Goal: Communication & Community: Answer question/provide support

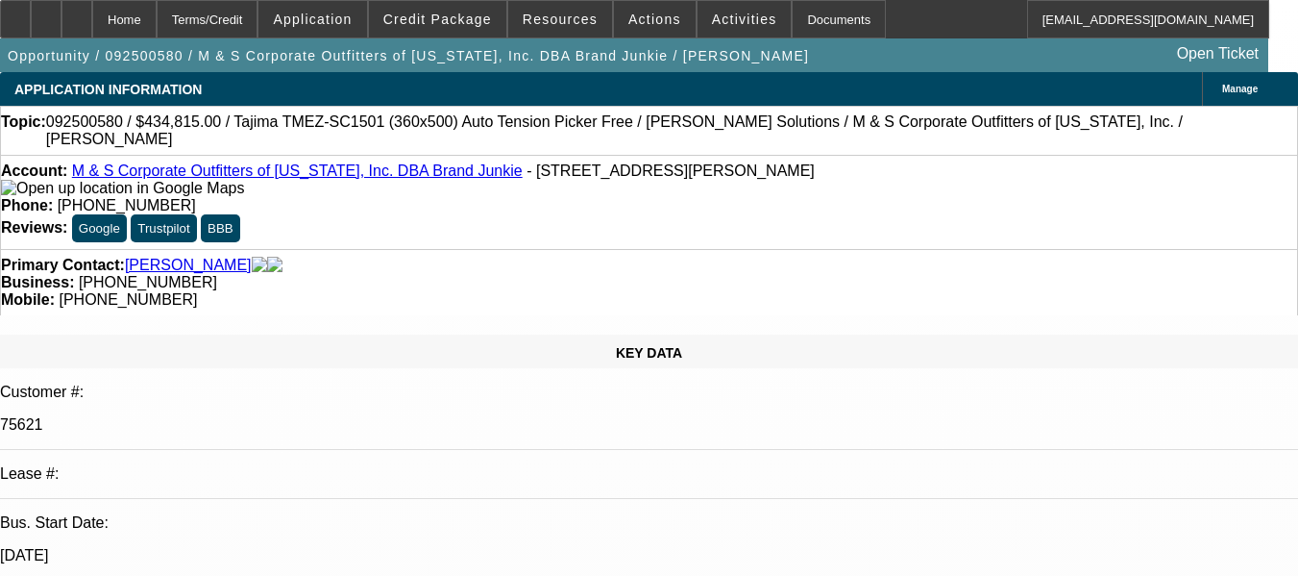
select select "0"
select select "2"
select select "0"
select select "2"
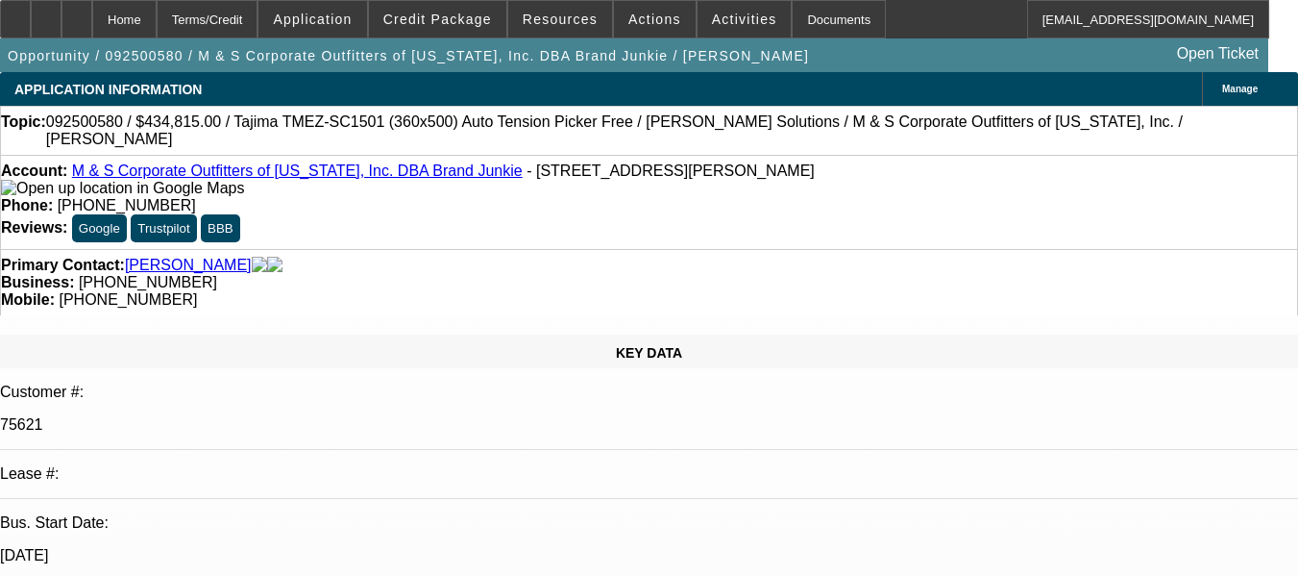
select select "0"
select select "1"
select select "2"
select select "6"
select select "1"
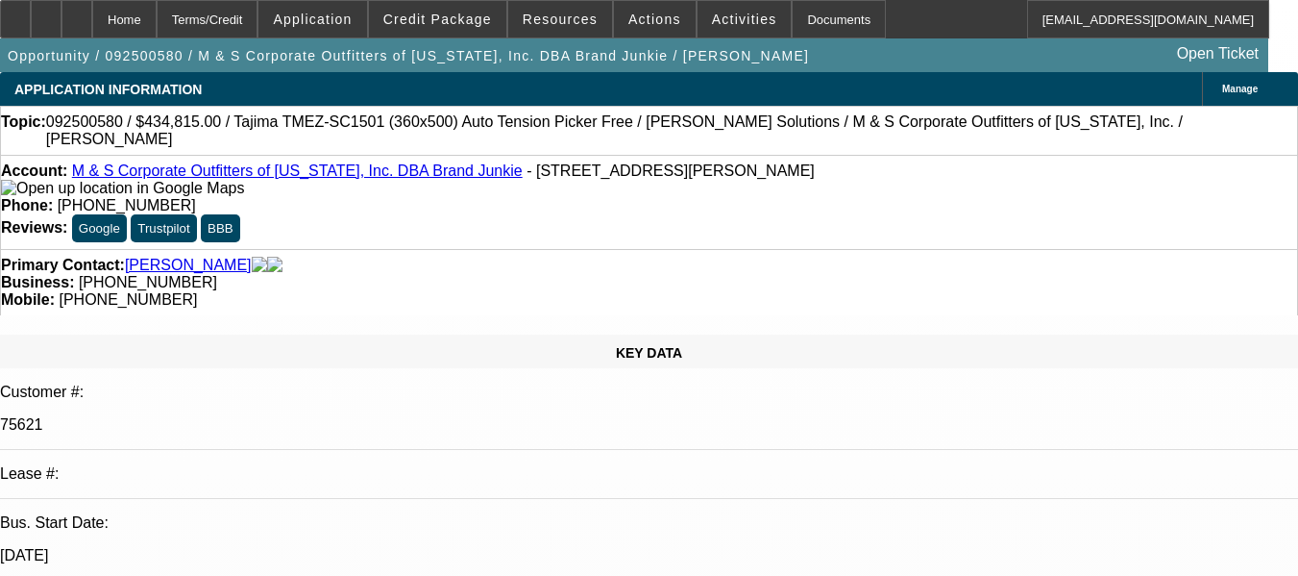
select select "2"
select select "6"
radio input "true"
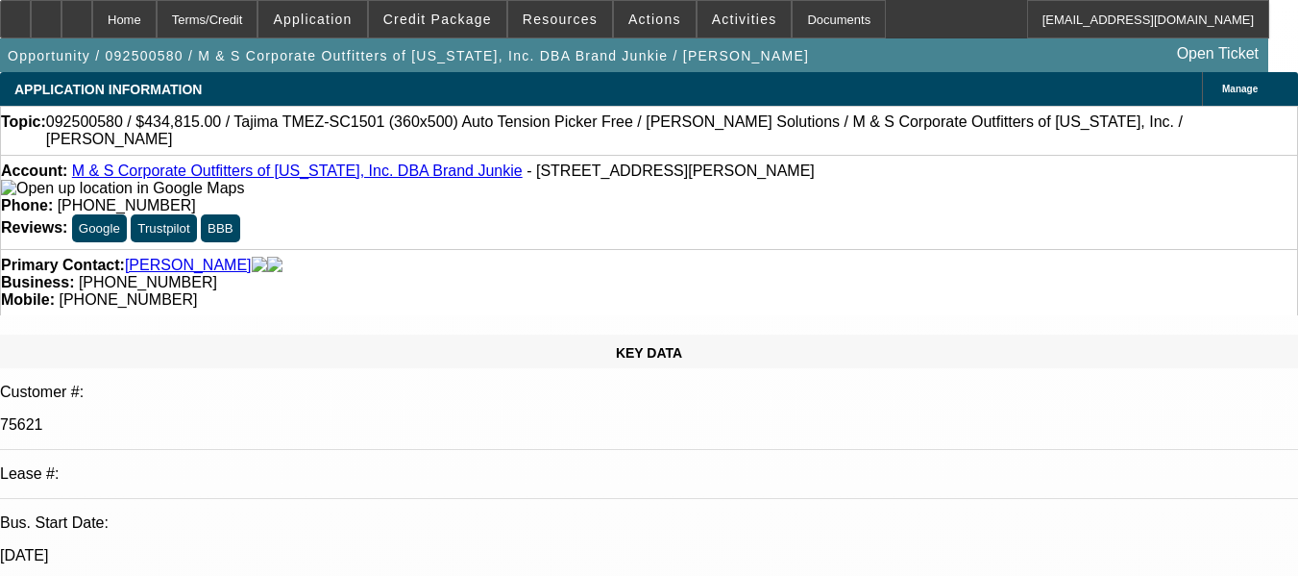
paste textarea "4X CUSTOMER, #04 ACCOUNT IS ON ONGOING ACH, GOOD PAYMENT HISTORY WITHOUT ANY IS…"
type textarea "4X CUSTOMER, #04 ACCOUNT IS ON ONGOING ACH, GOOD PAYMENT HISTORY WITHOUT ANY IS…"
radio input "false"
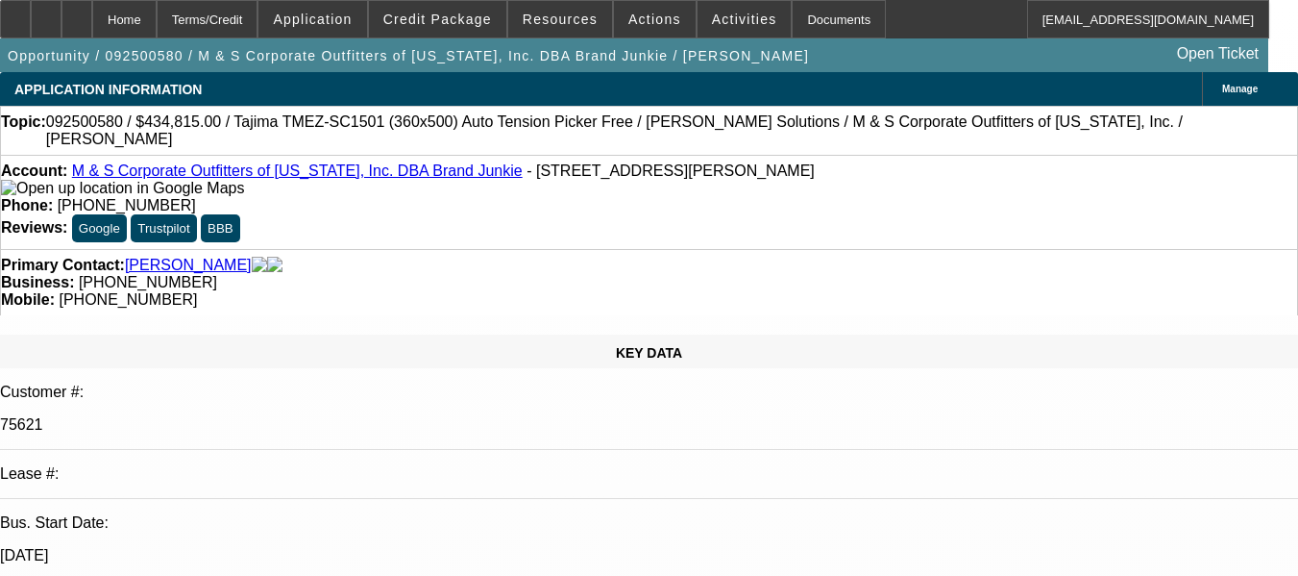
radio input "true"
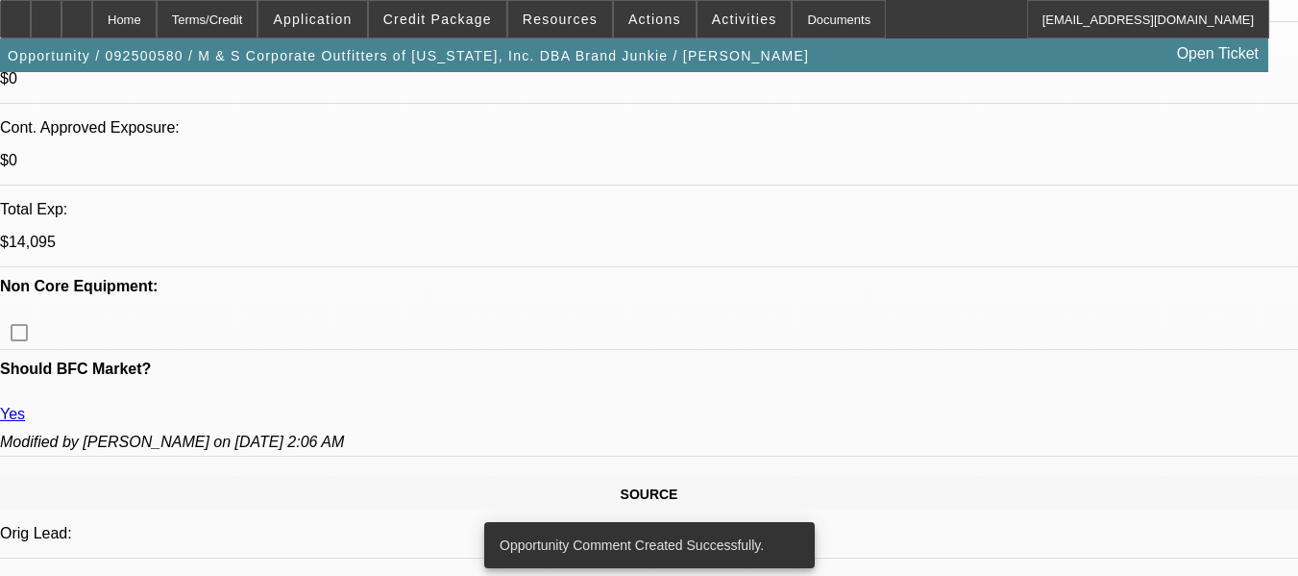
scroll to position [961, 0]
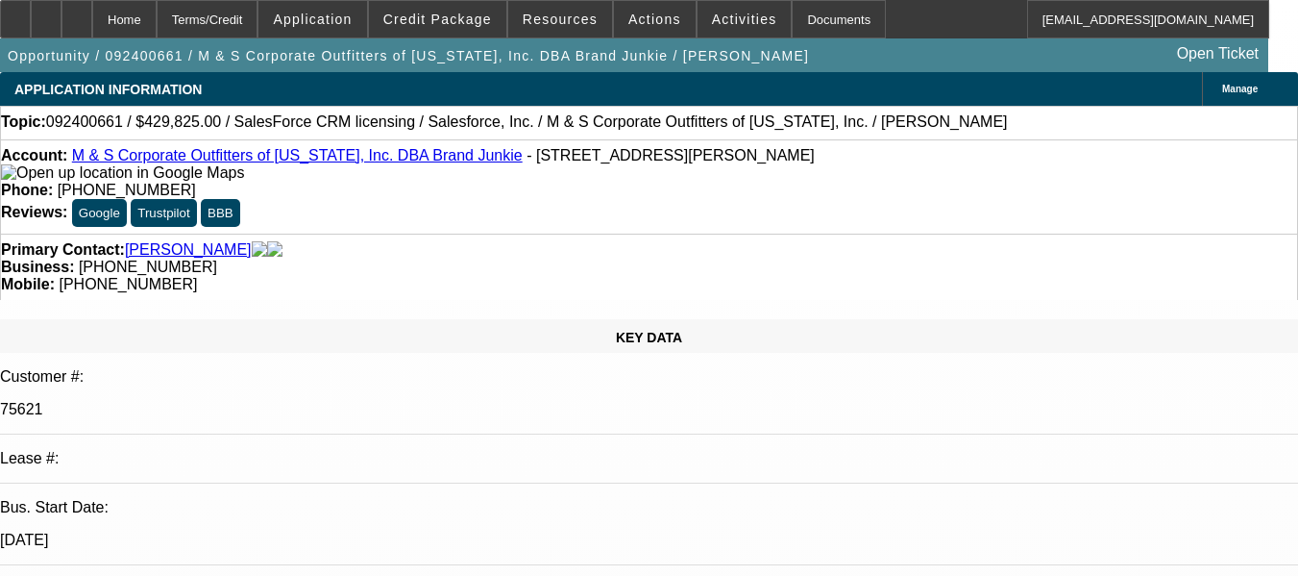
select select "0"
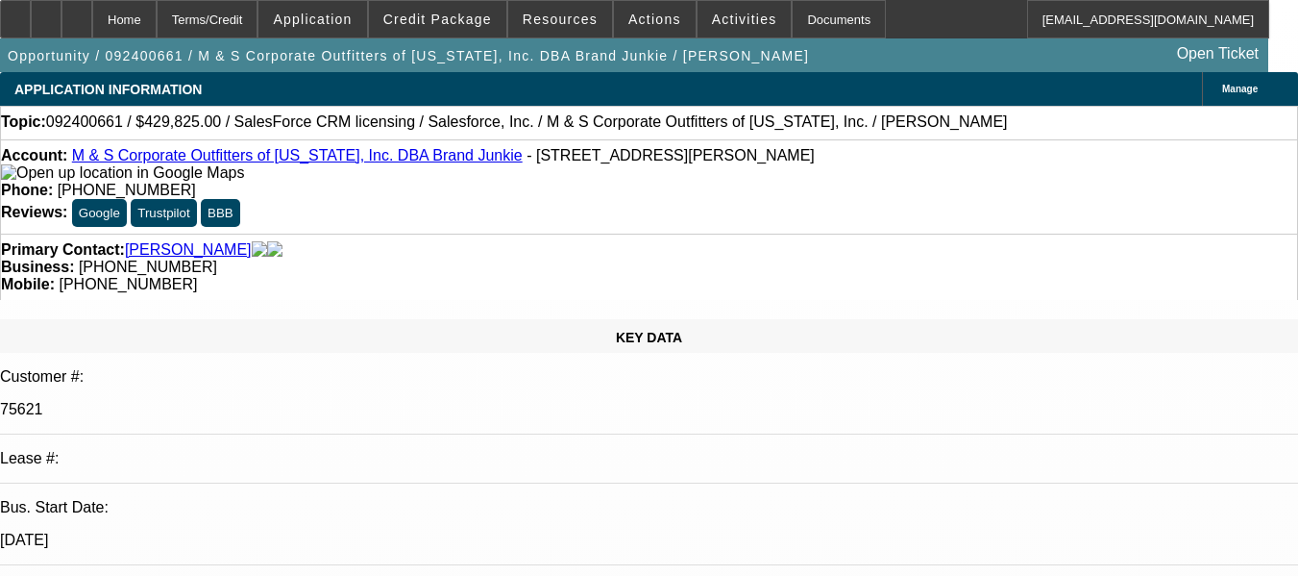
select select "0"
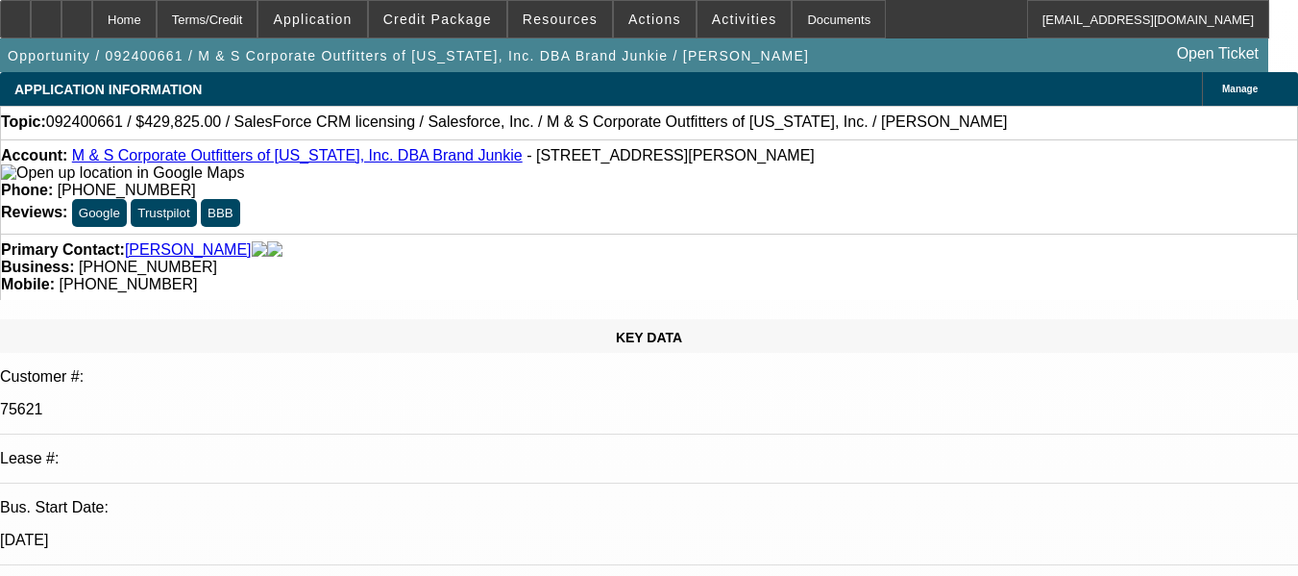
select select "0"
select select "1"
select select "6"
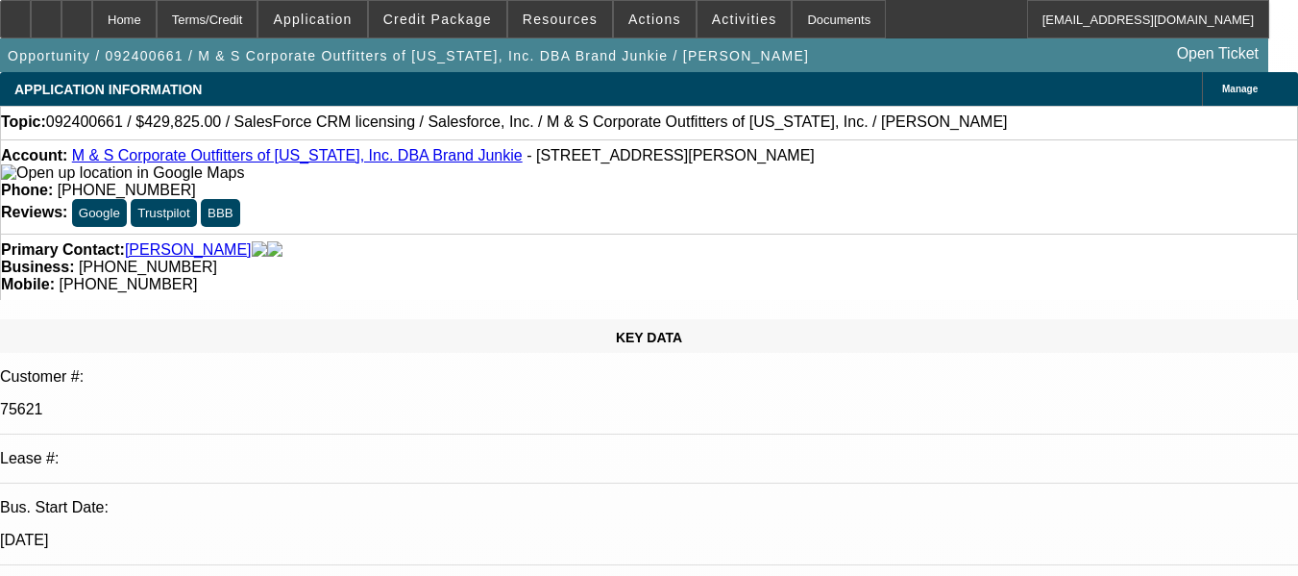
select select "1"
select select "6"
select select "1"
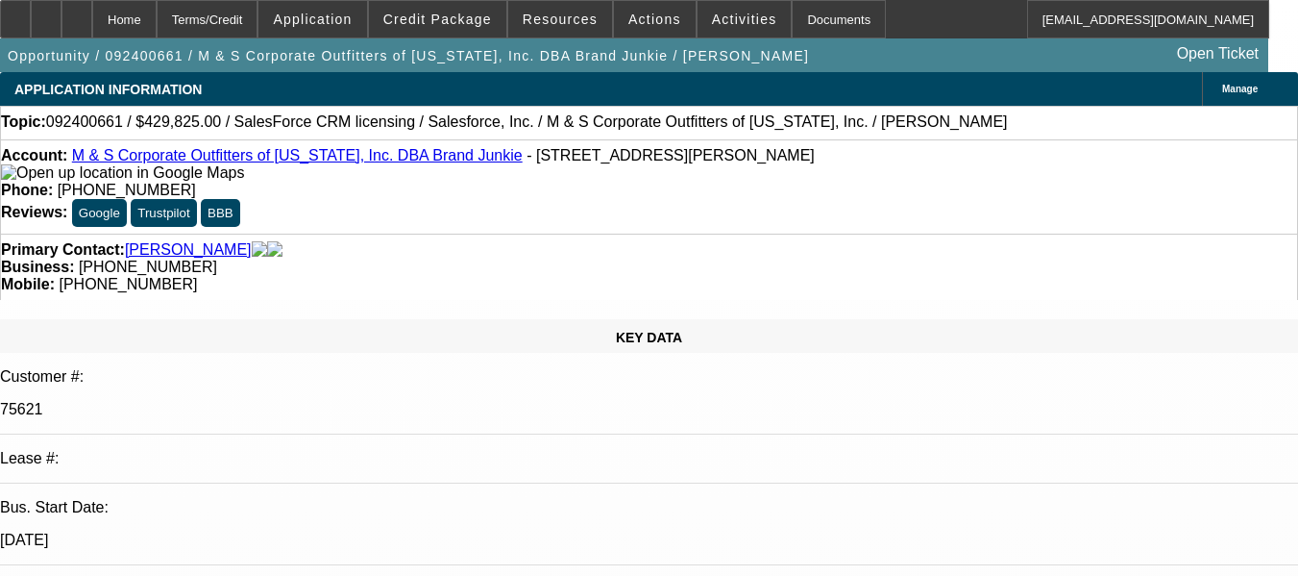
select select "6"
select select "1"
select select "6"
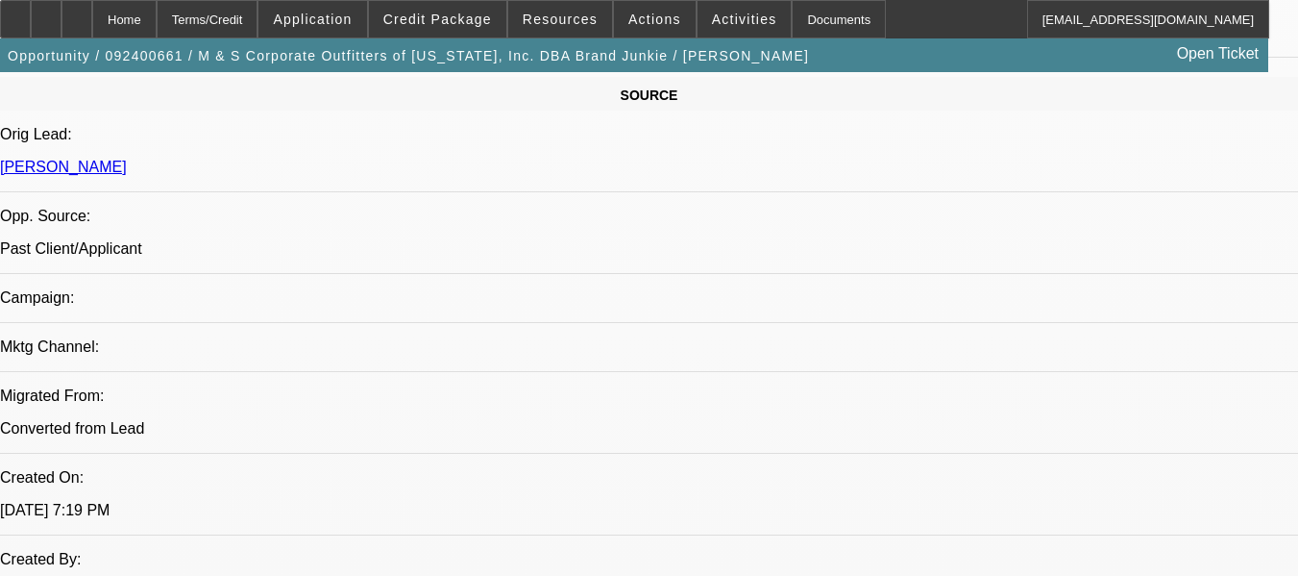
scroll to position [1249, 0]
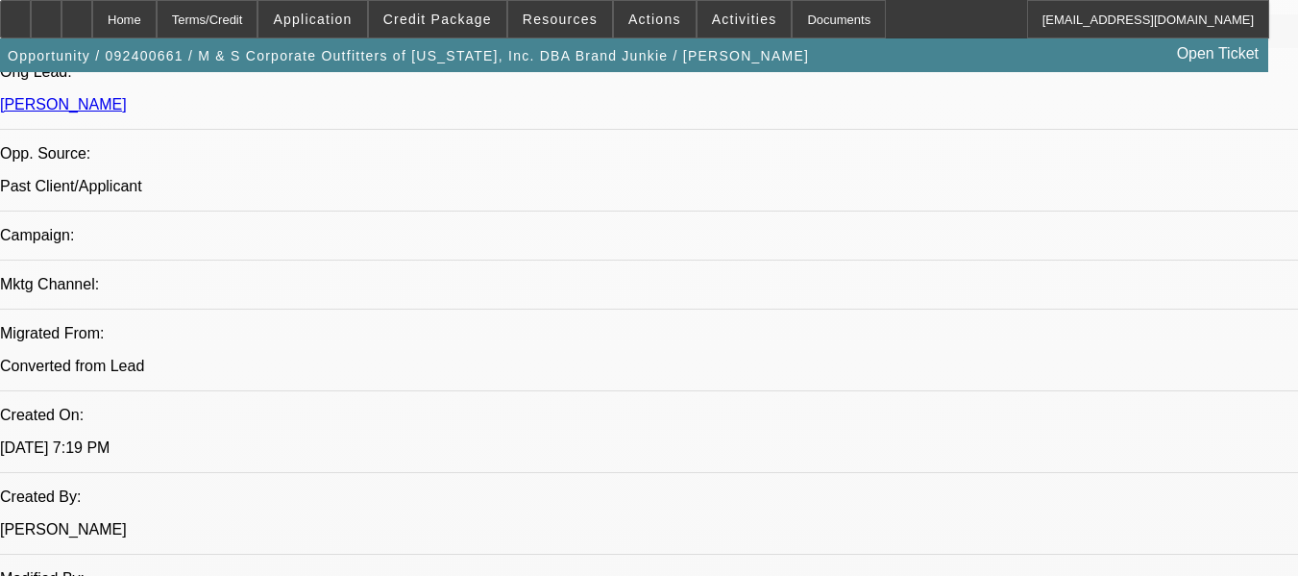
drag, startPoint x: 414, startPoint y: 387, endPoint x: 377, endPoint y: 353, distance: 51.0
copy span "04 ACCOUNT IS ON ONGOING ACH, UNDER A YEAR OLD GOOD PAYMENT HISTORY WITHOUT ANY…"
